Goal: Find specific page/section: Find specific page/section

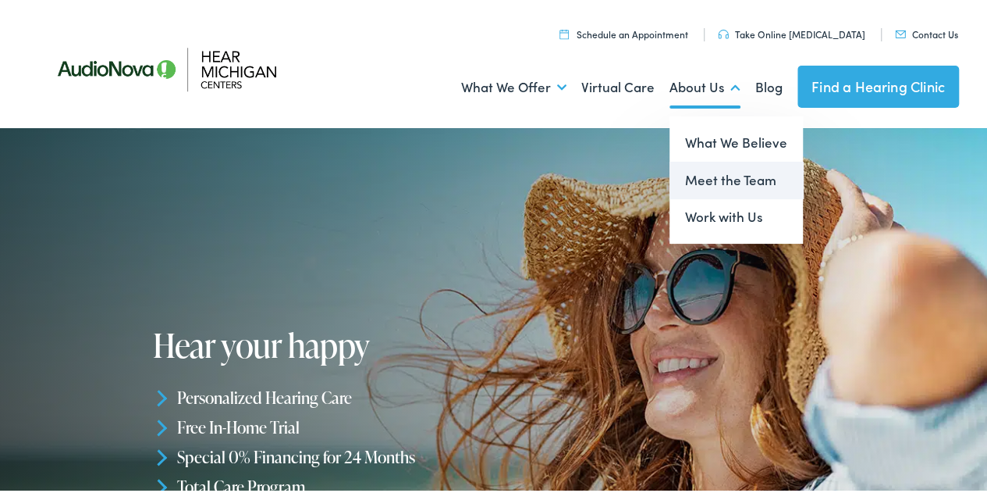
click at [699, 185] on link "Meet the Team" at bounding box center [736, 176] width 133 height 37
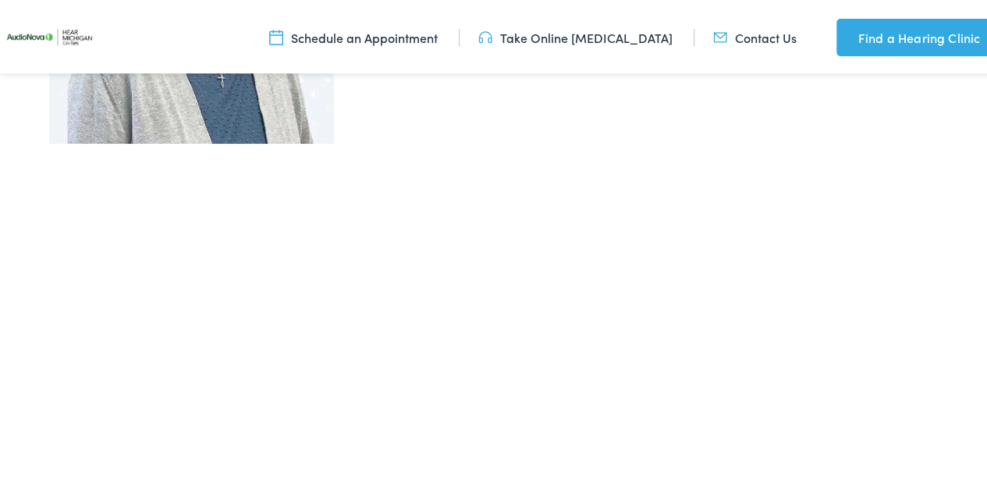
scroll to position [5780, 0]
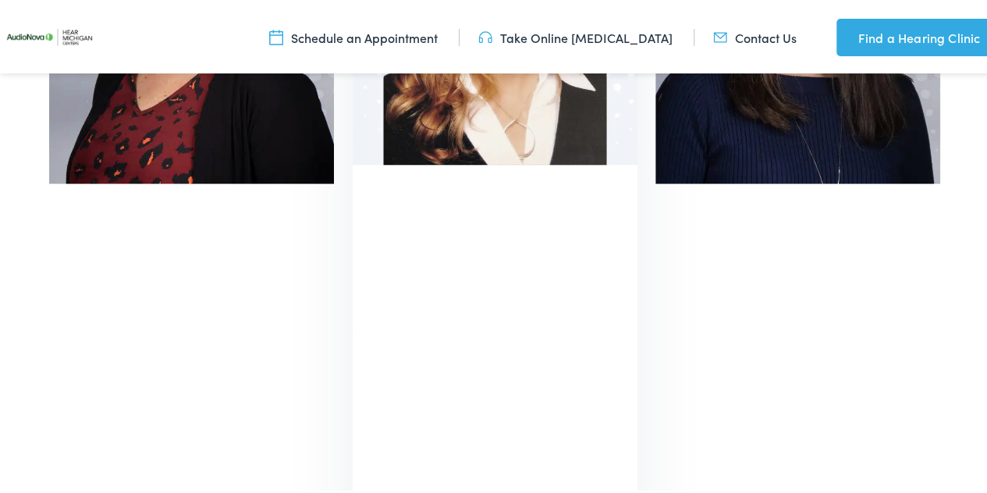
scroll to position [714, 0]
